Goal: Navigation & Orientation: Find specific page/section

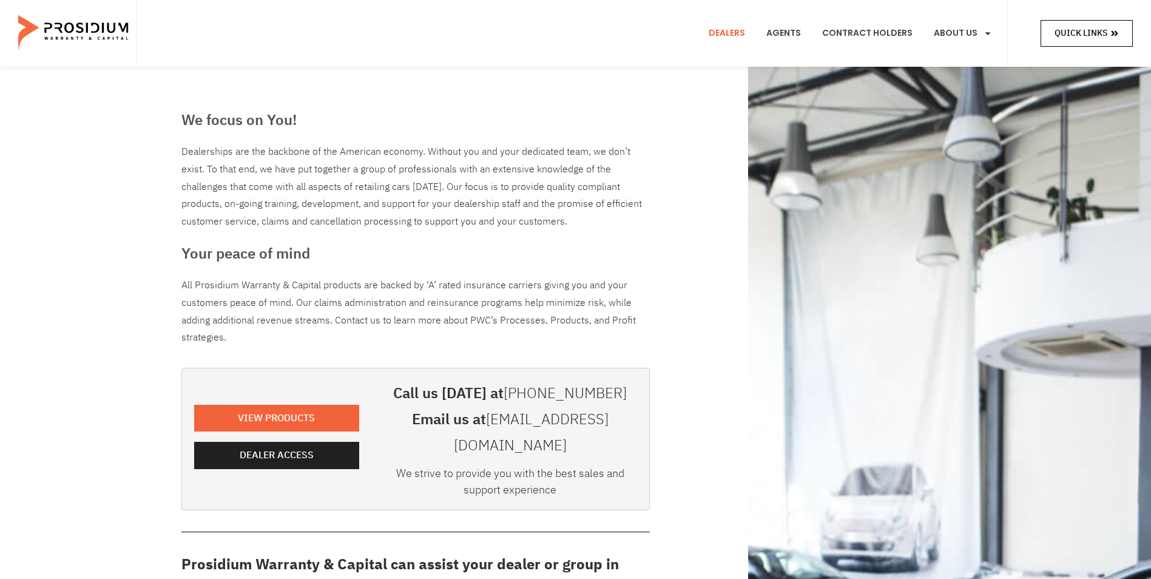
click at [1075, 30] on span "Quick Links" at bounding box center [1080, 32] width 53 height 15
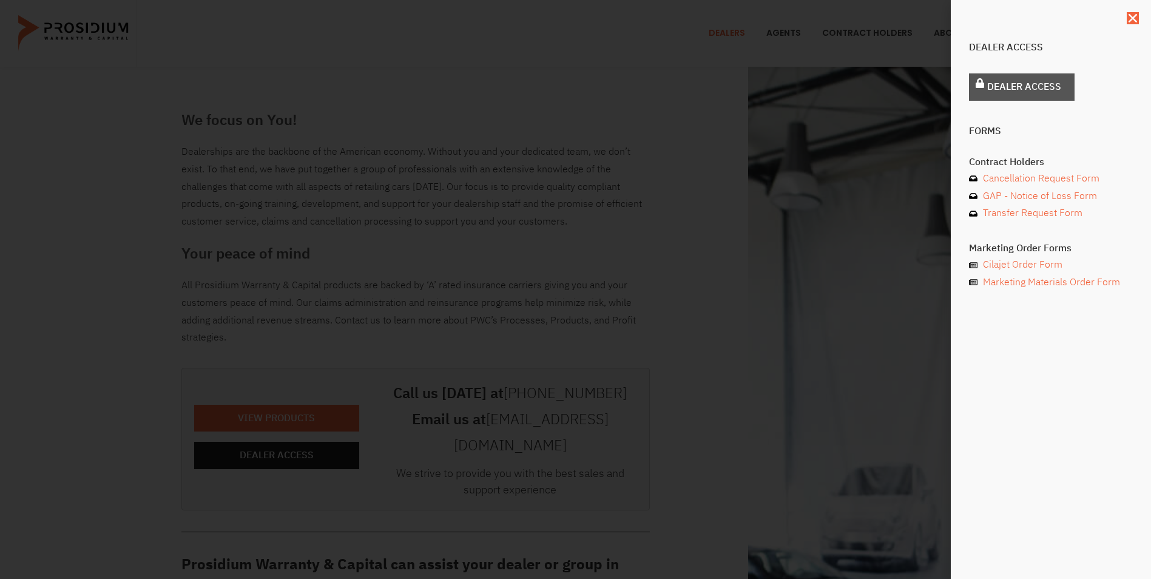
click at [1008, 81] on span "Dealer Access" at bounding box center [1024, 87] width 74 height 18
